Goal: Find specific page/section: Find specific page/section

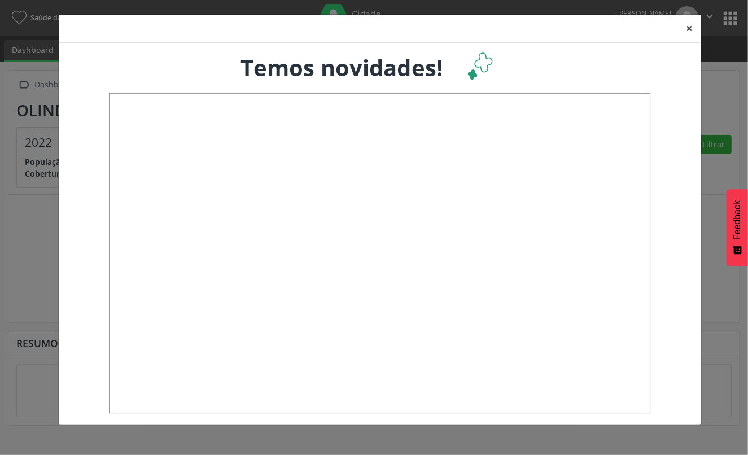
click at [687, 25] on button "×" at bounding box center [690, 29] width 23 height 28
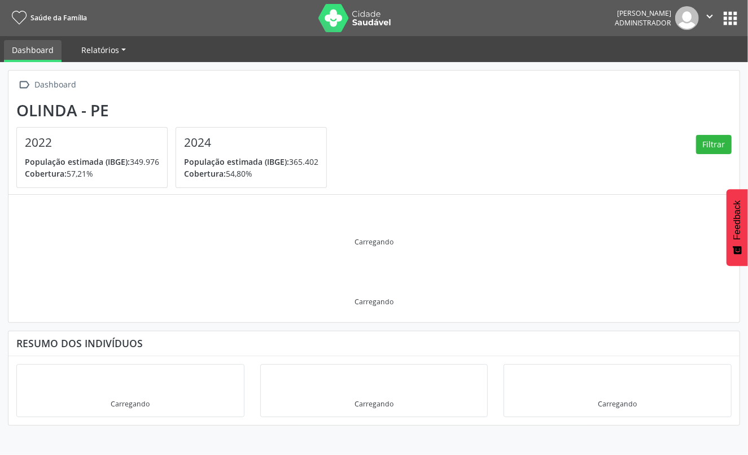
click at [107, 45] on span "Relatórios" at bounding box center [100, 50] width 38 height 11
click at [735, 10] on button "apps" at bounding box center [731, 18] width 20 height 20
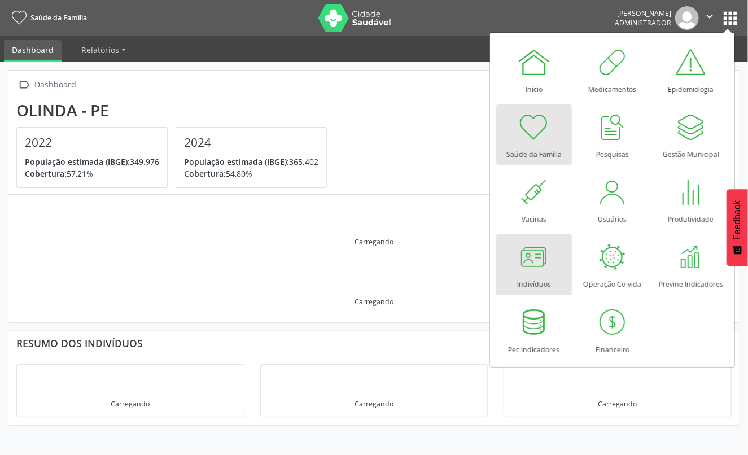
click at [520, 254] on div at bounding box center [534, 257] width 34 height 34
click at [545, 269] on div at bounding box center [534, 257] width 34 height 34
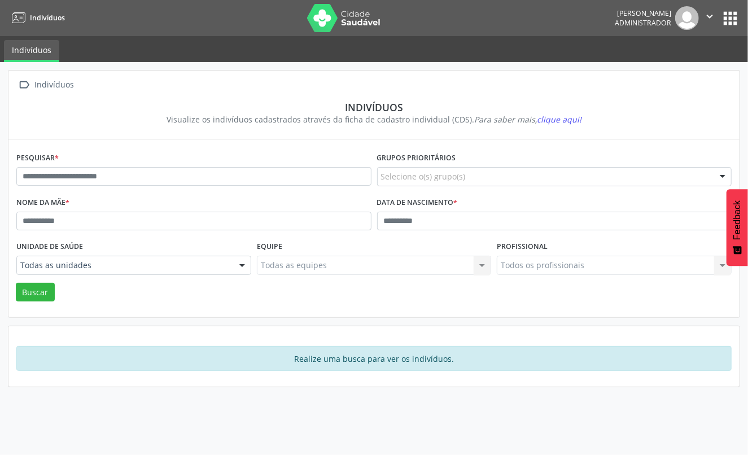
click at [722, 173] on div at bounding box center [722, 177] width 17 height 19
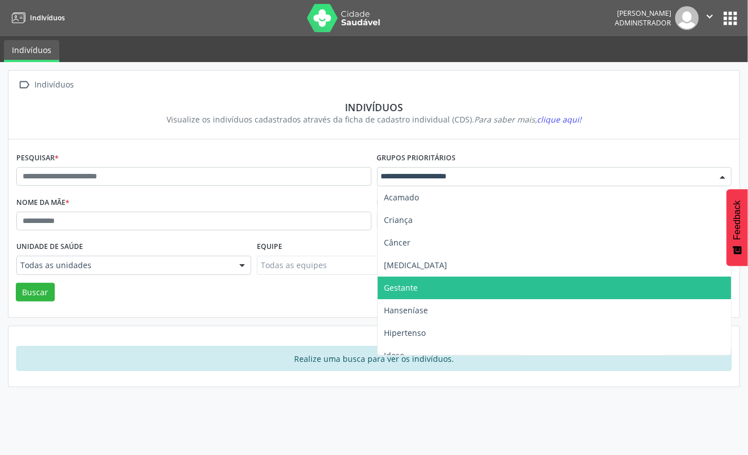
click at [443, 290] on span "Gestante" at bounding box center [555, 288] width 354 height 23
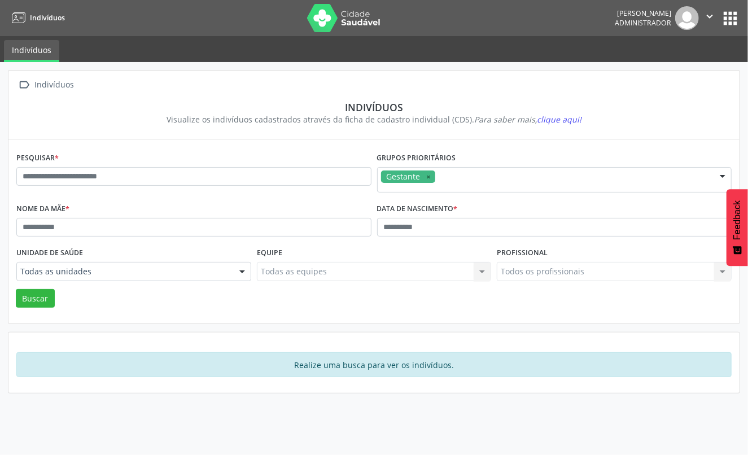
click at [721, 16] on button "apps" at bounding box center [731, 18] width 20 height 20
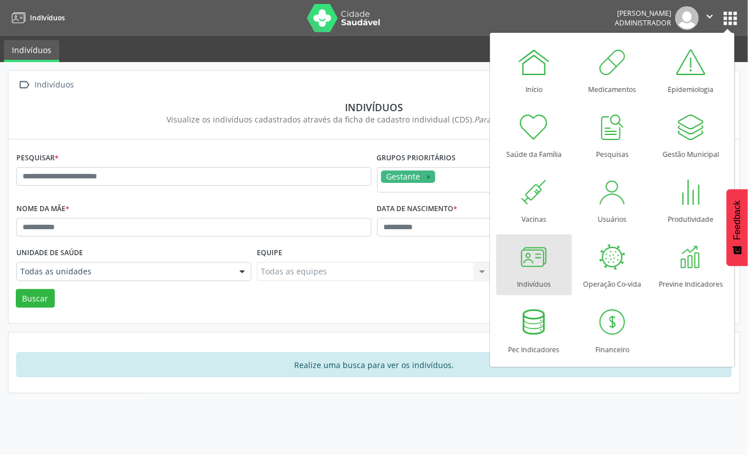
click at [441, 43] on ul "Indivíduos" at bounding box center [374, 49] width 748 height 26
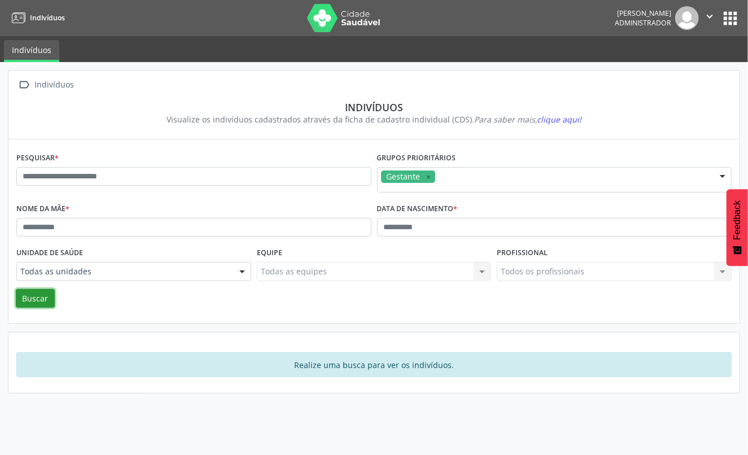
click at [32, 303] on button "Buscar" at bounding box center [35, 298] width 39 height 19
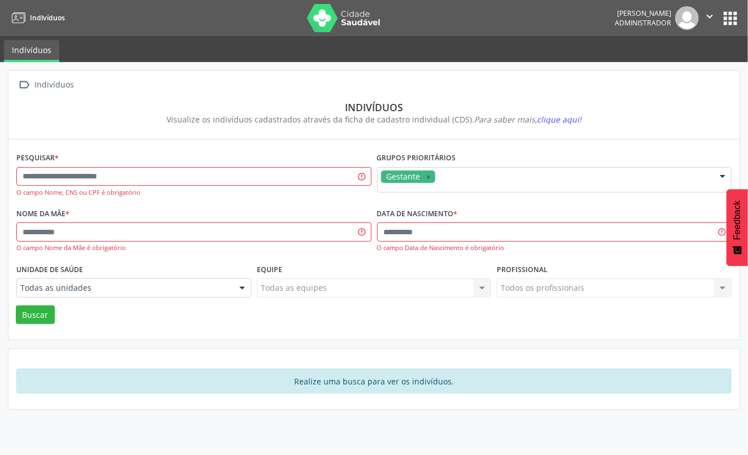
click at [728, 21] on button "apps" at bounding box center [731, 18] width 20 height 20
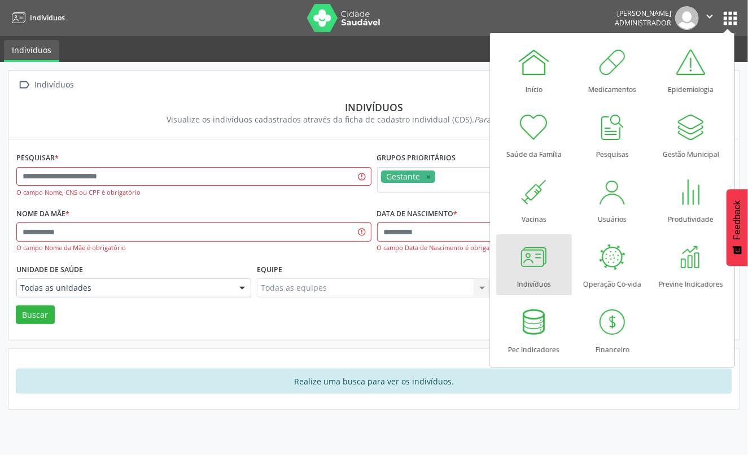
click at [524, 248] on div at bounding box center [534, 257] width 34 height 34
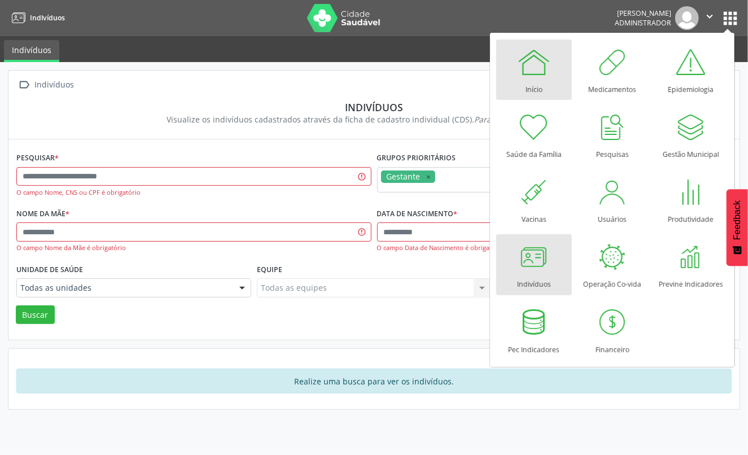
click at [538, 93] on div "Início" at bounding box center [534, 86] width 17 height 15
